Goal: Use online tool/utility: Utilize a website feature to perform a specific function

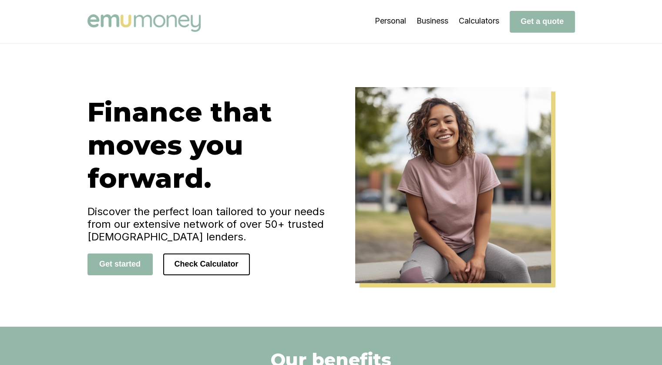
click at [208, 259] on button "Check Calculator" at bounding box center [206, 264] width 87 height 22
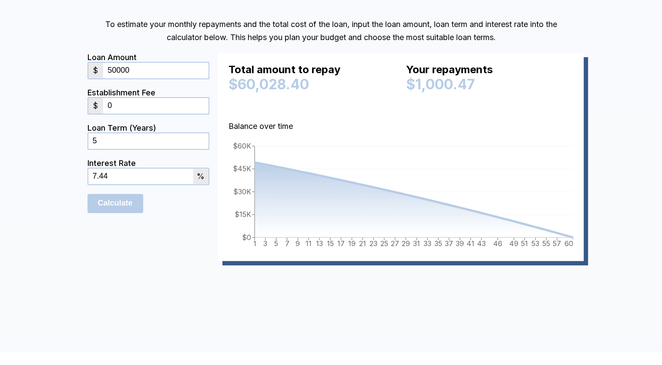
scroll to position [827, 0]
drag, startPoint x: 148, startPoint y: 70, endPoint x: 102, endPoint y: 70, distance: 45.3
click at [102, 70] on div "$ 50000" at bounding box center [148, 69] width 122 height 17
type input "50000"
click at [143, 102] on input "0" at bounding box center [155, 105] width 105 height 16
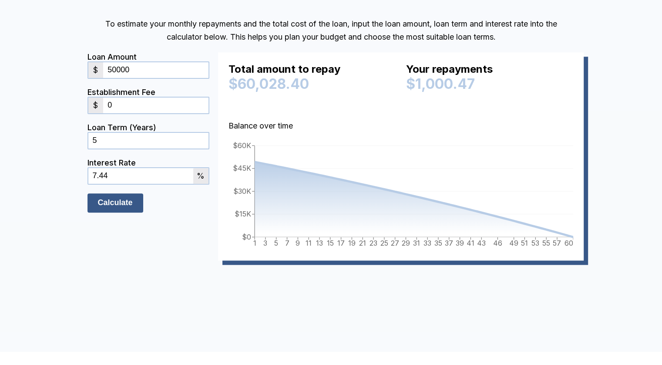
click at [121, 200] on input "Calculate" at bounding box center [115, 202] width 56 height 19
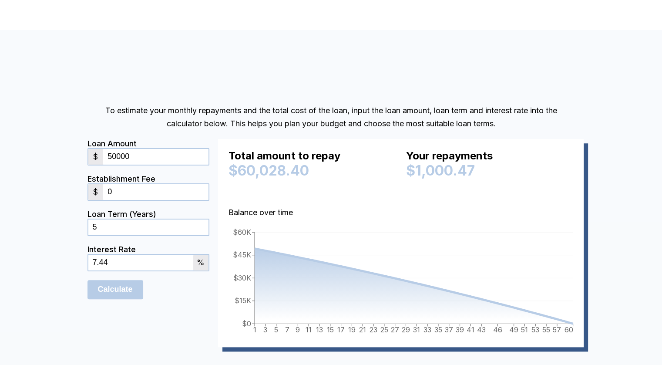
scroll to position [783, 0]
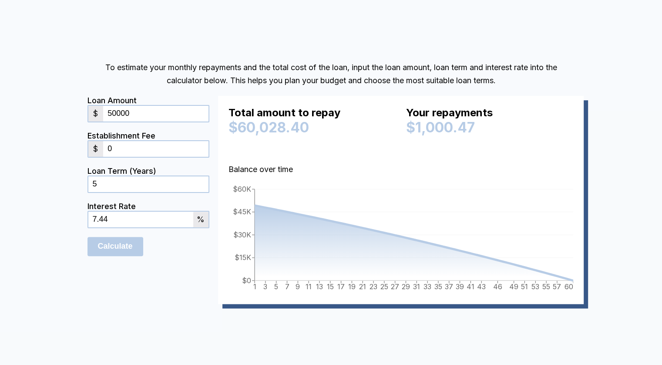
click at [147, 153] on input "0" at bounding box center [155, 149] width 105 height 16
type input "1000"
click at [216, 132] on div "Loan Amount $ 50000 Establishment Fee $ 1000 Loan Term (Years) 5 Interest Rate …" at bounding box center [330, 204] width 487 height 217
click at [120, 250] on input "Calculate" at bounding box center [115, 246] width 56 height 19
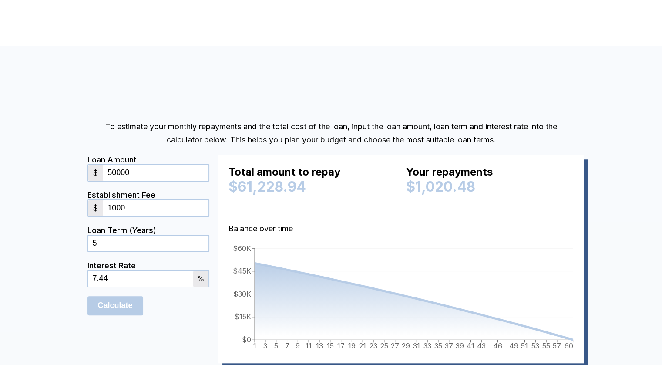
scroll to position [740, 0]
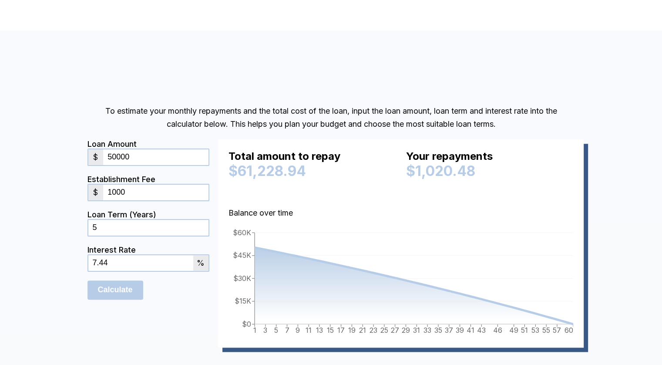
click at [168, 229] on input "5" at bounding box center [148, 228] width 120 height 16
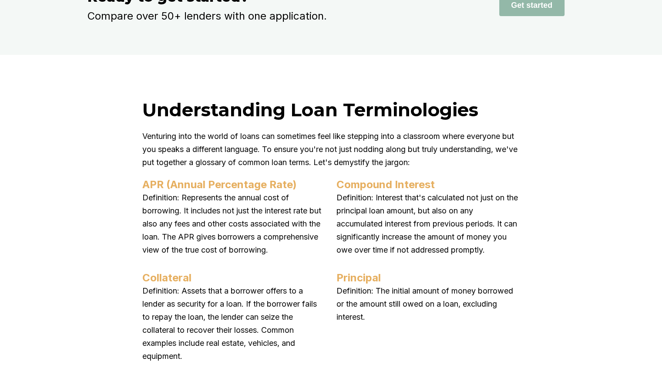
scroll to position [3220, 0]
